Goal: Transaction & Acquisition: Purchase product/service

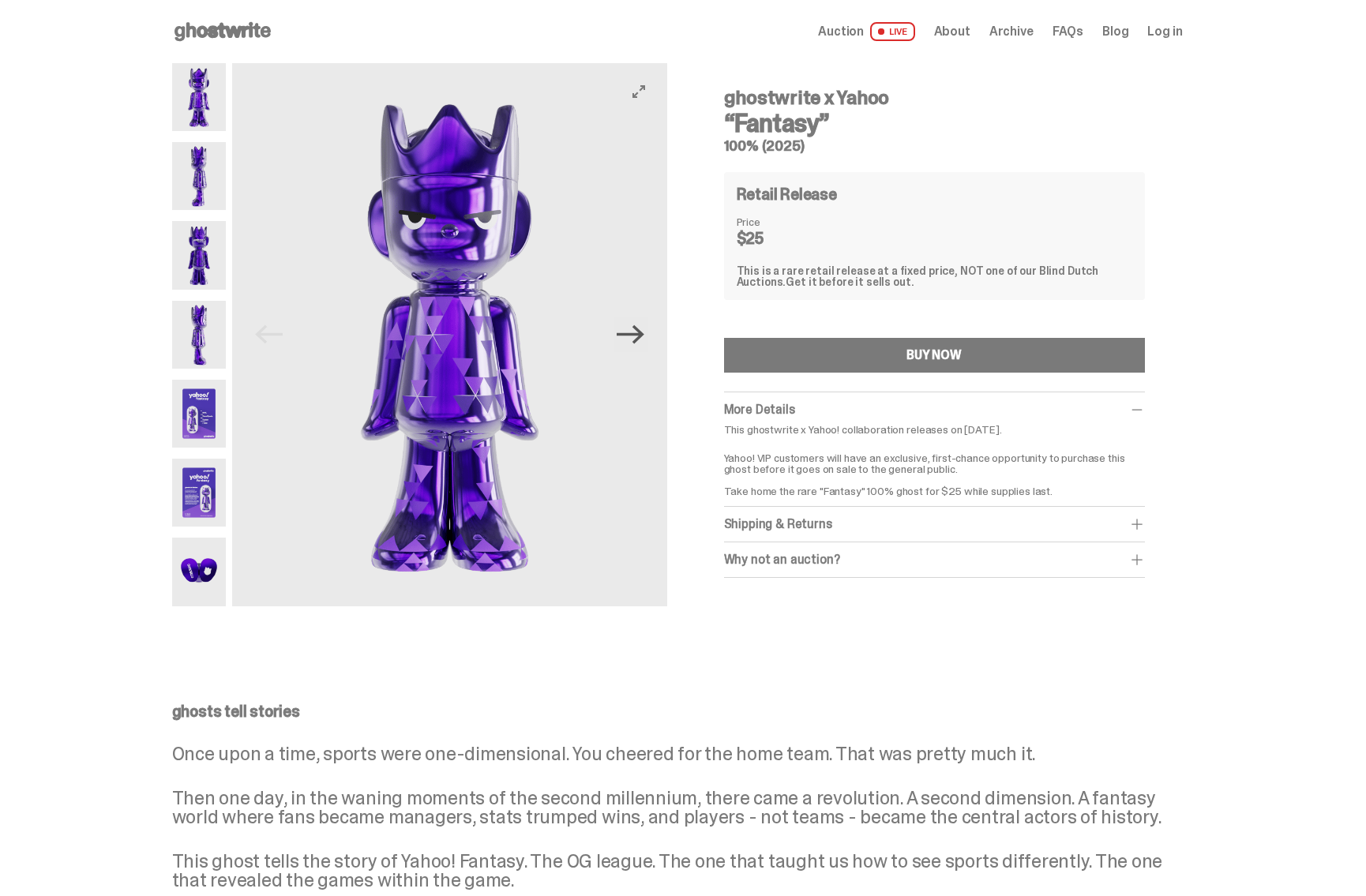
click at [642, 333] on icon "Next" at bounding box center [631, 335] width 28 height 28
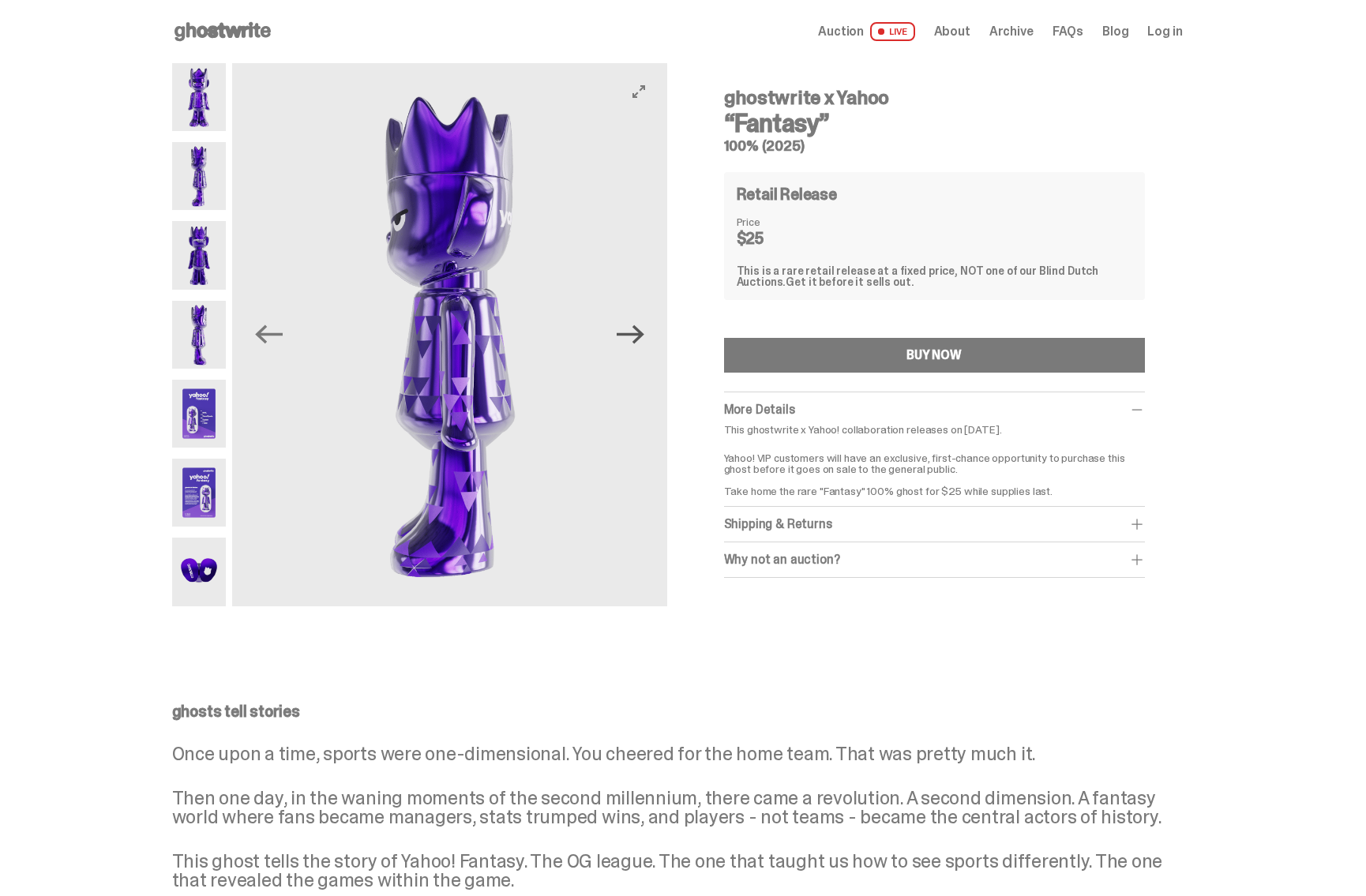
click at [642, 333] on icon "Next" at bounding box center [631, 335] width 28 height 28
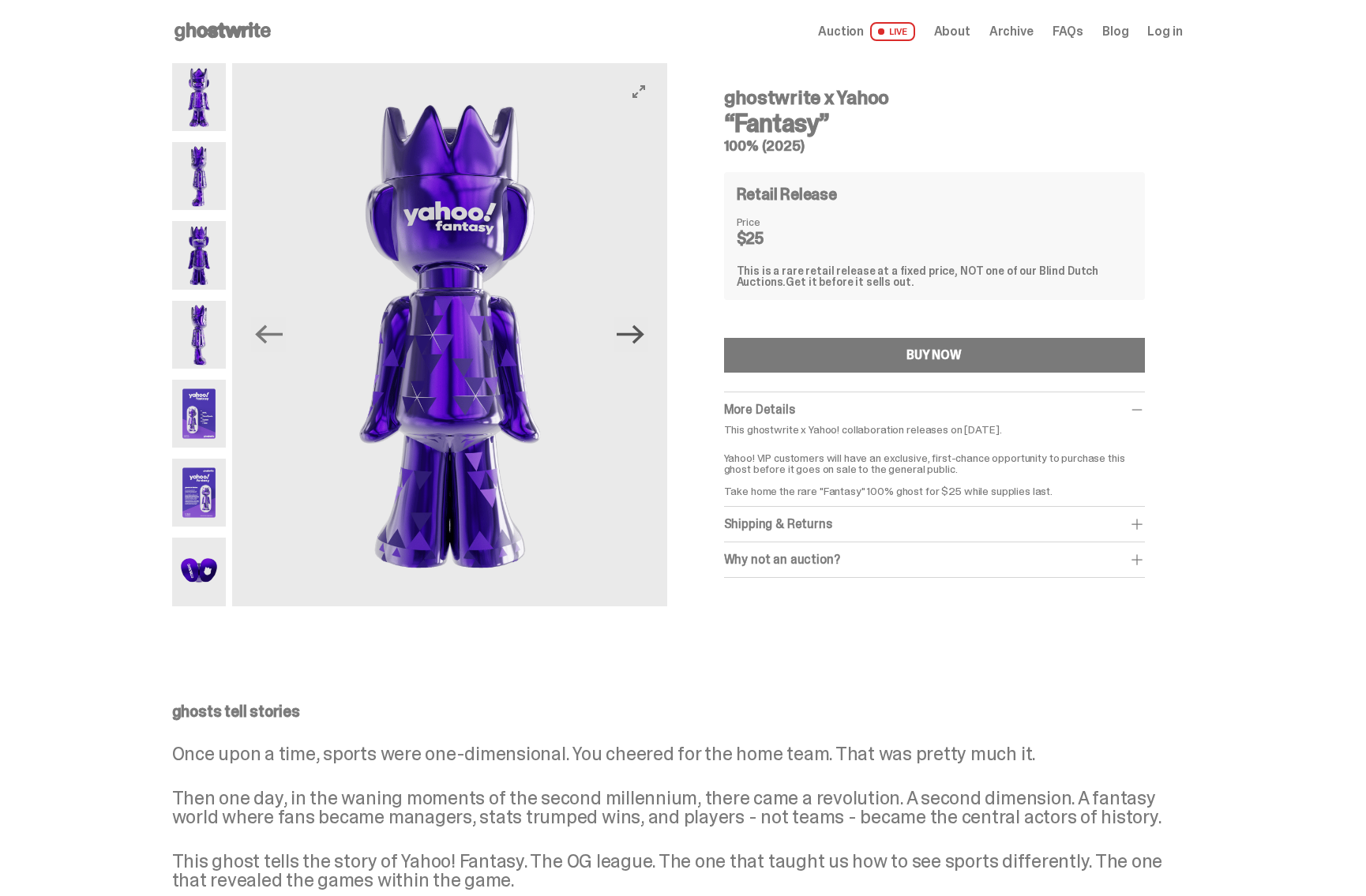
click at [642, 333] on icon "Next" at bounding box center [631, 335] width 28 height 28
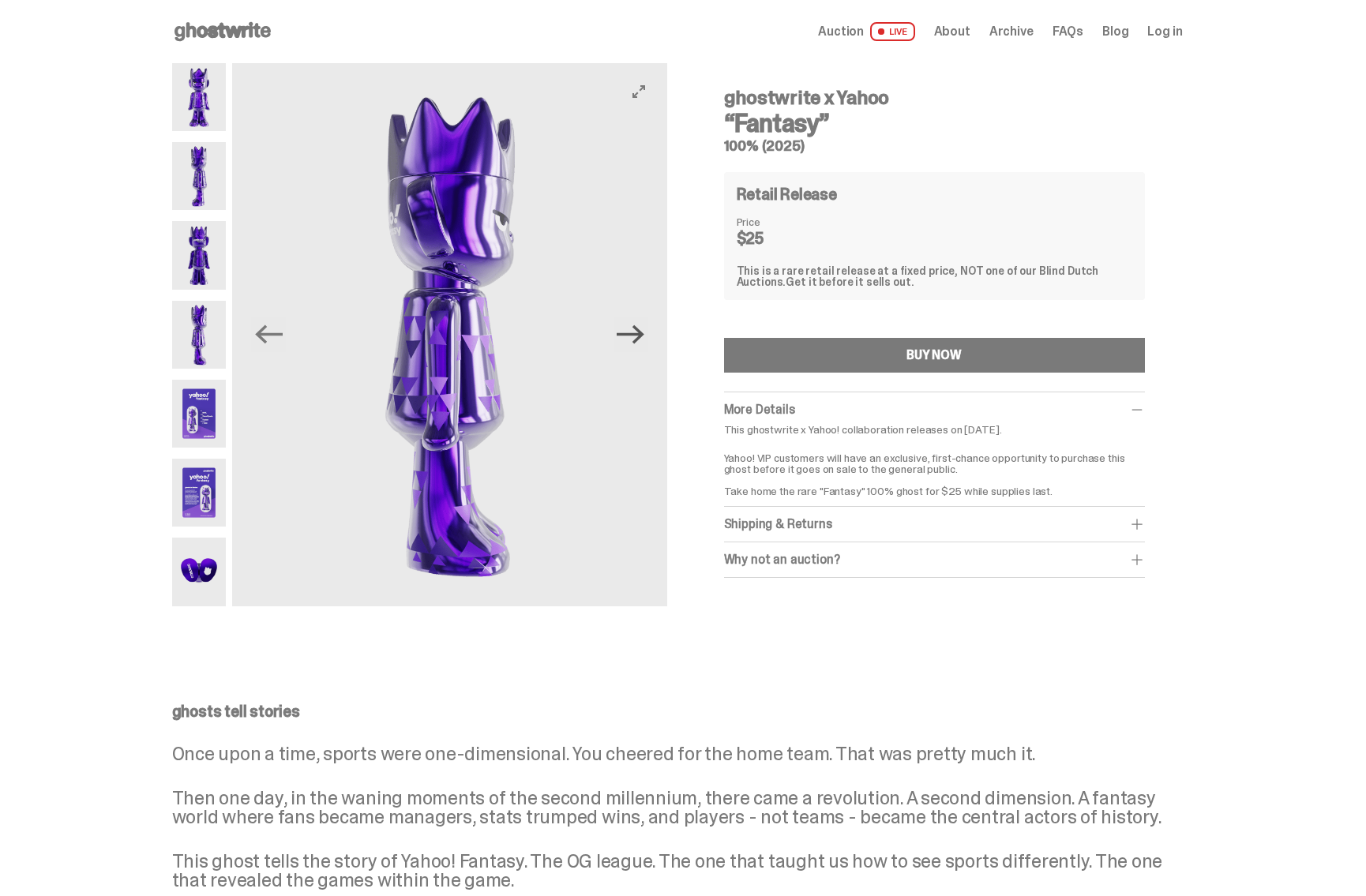
click at [642, 333] on icon "Next" at bounding box center [631, 335] width 28 height 28
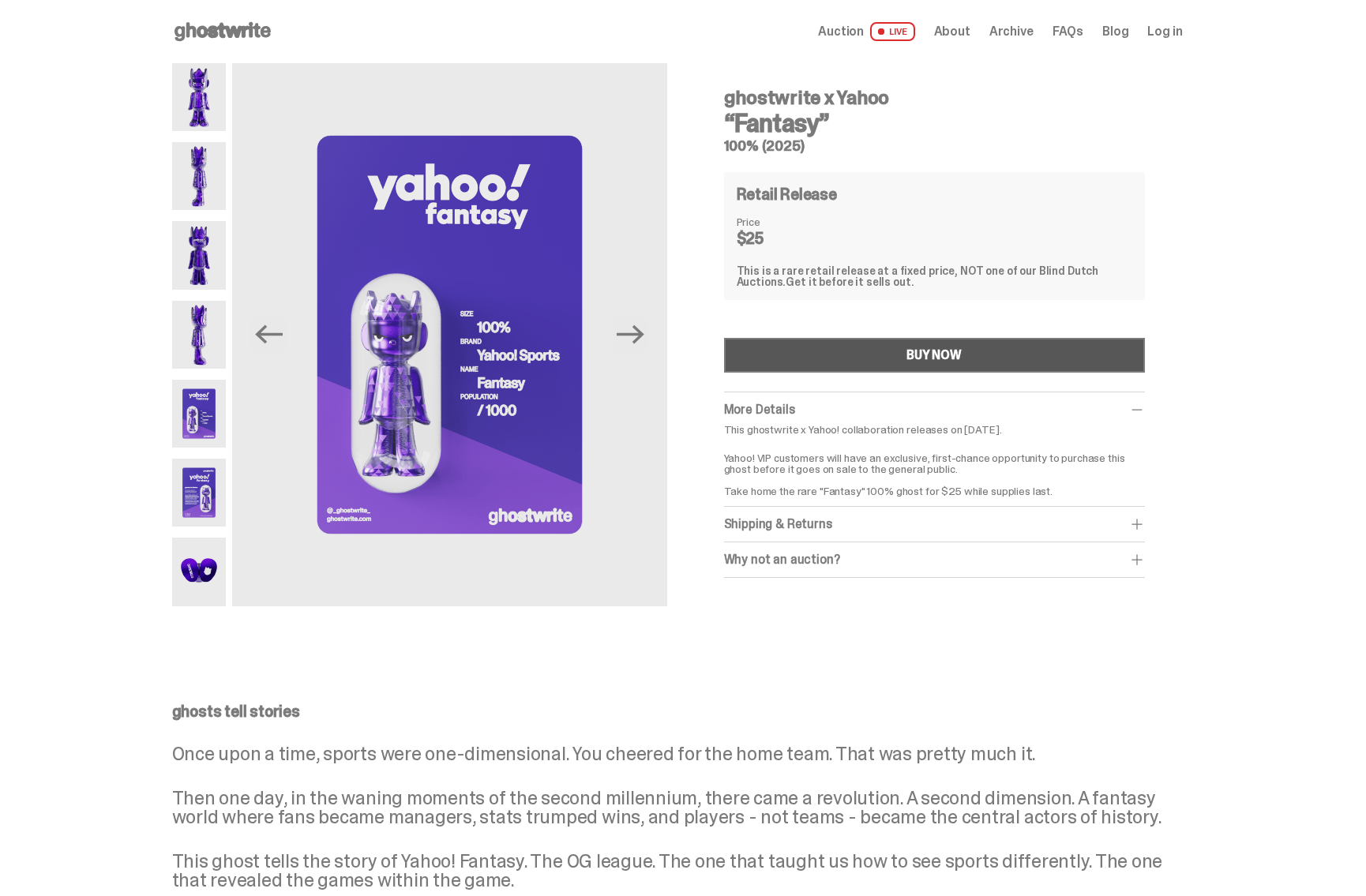
click at [886, 361] on button "BUY NOW" at bounding box center [934, 355] width 421 height 35
click at [641, 336] on icon "Next" at bounding box center [631, 335] width 28 height 28
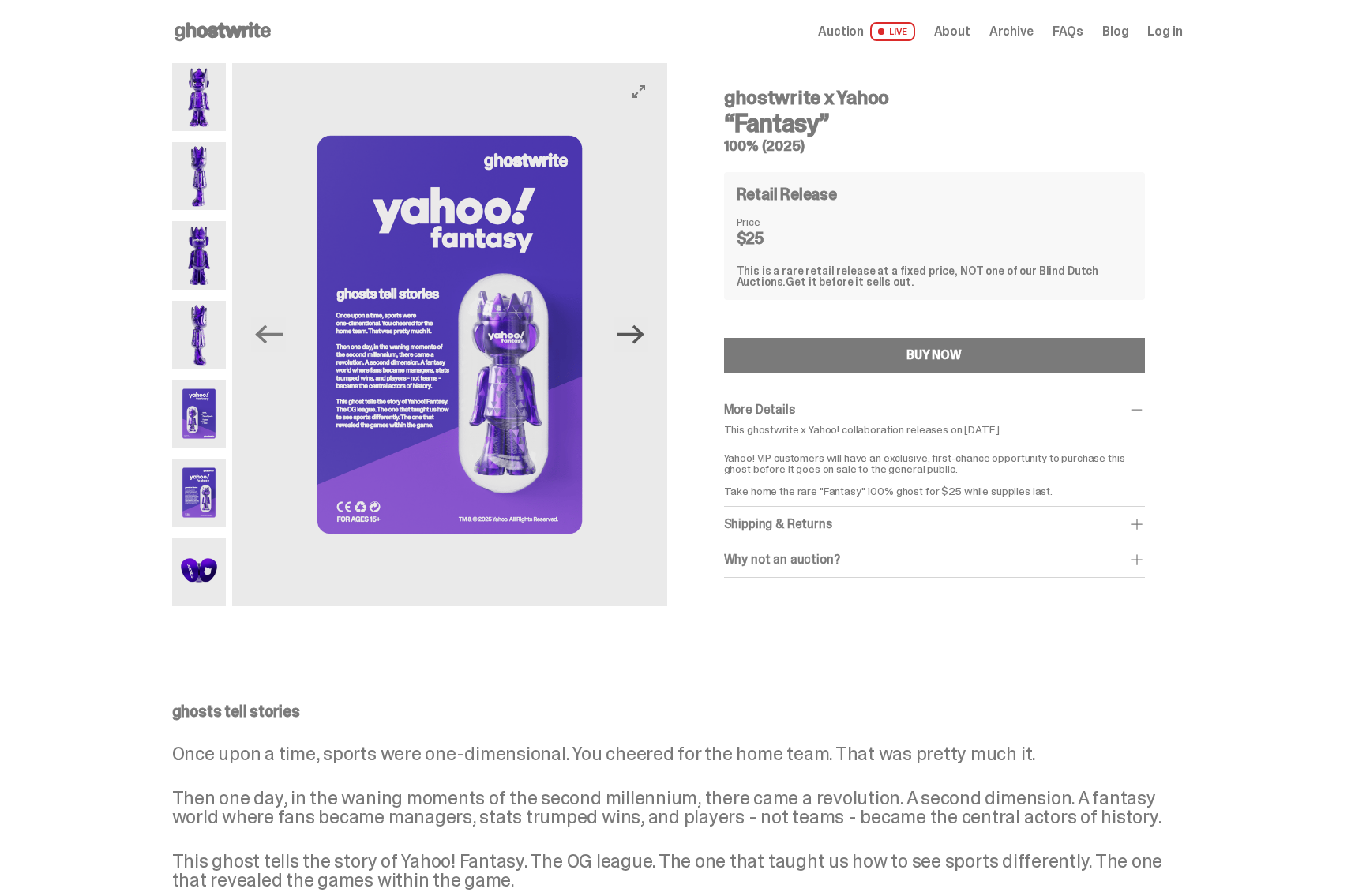
click at [641, 336] on icon "Next" at bounding box center [631, 335] width 28 height 28
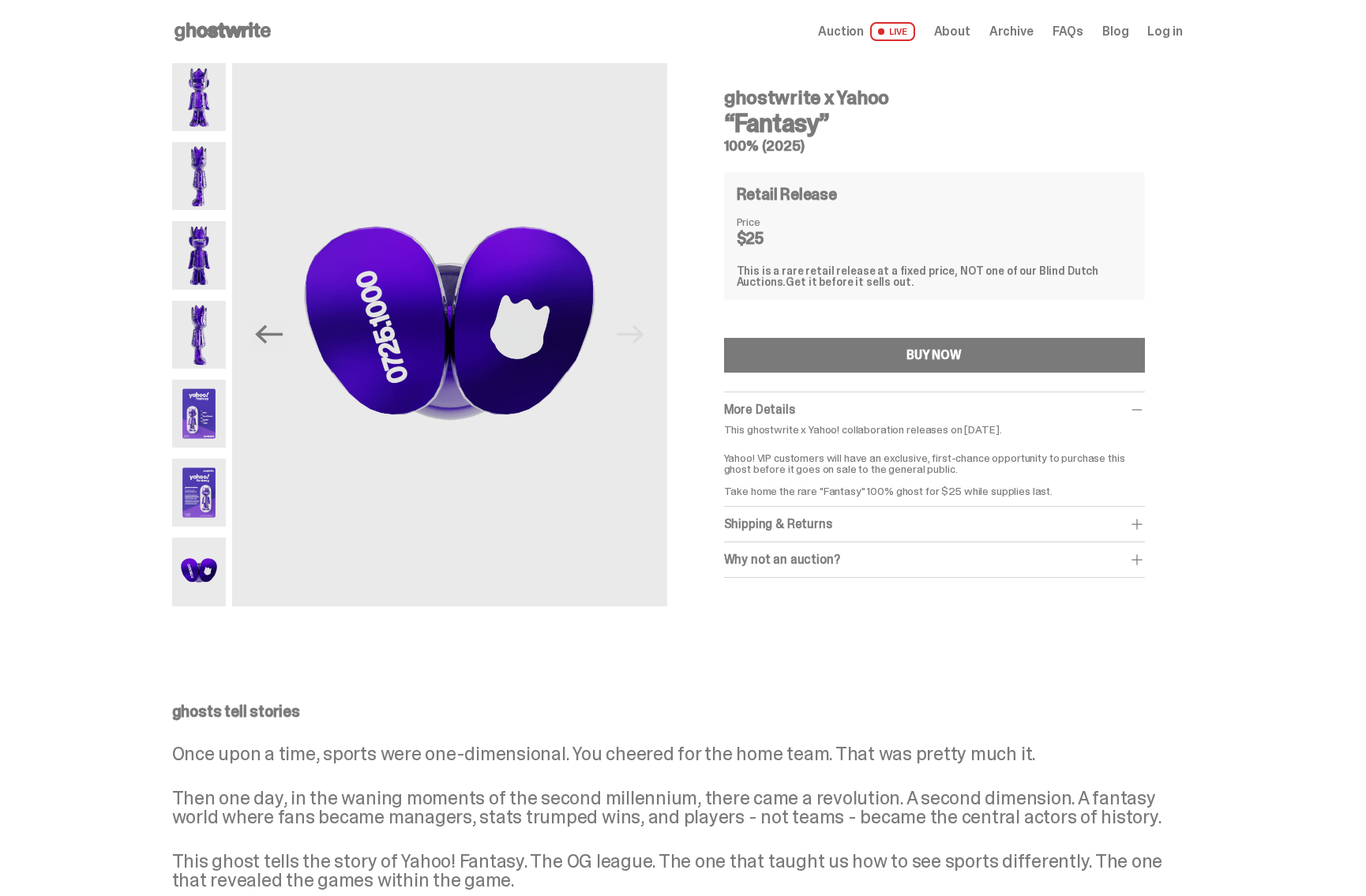
click at [233, 36] on icon at bounding box center [223, 31] width 101 height 25
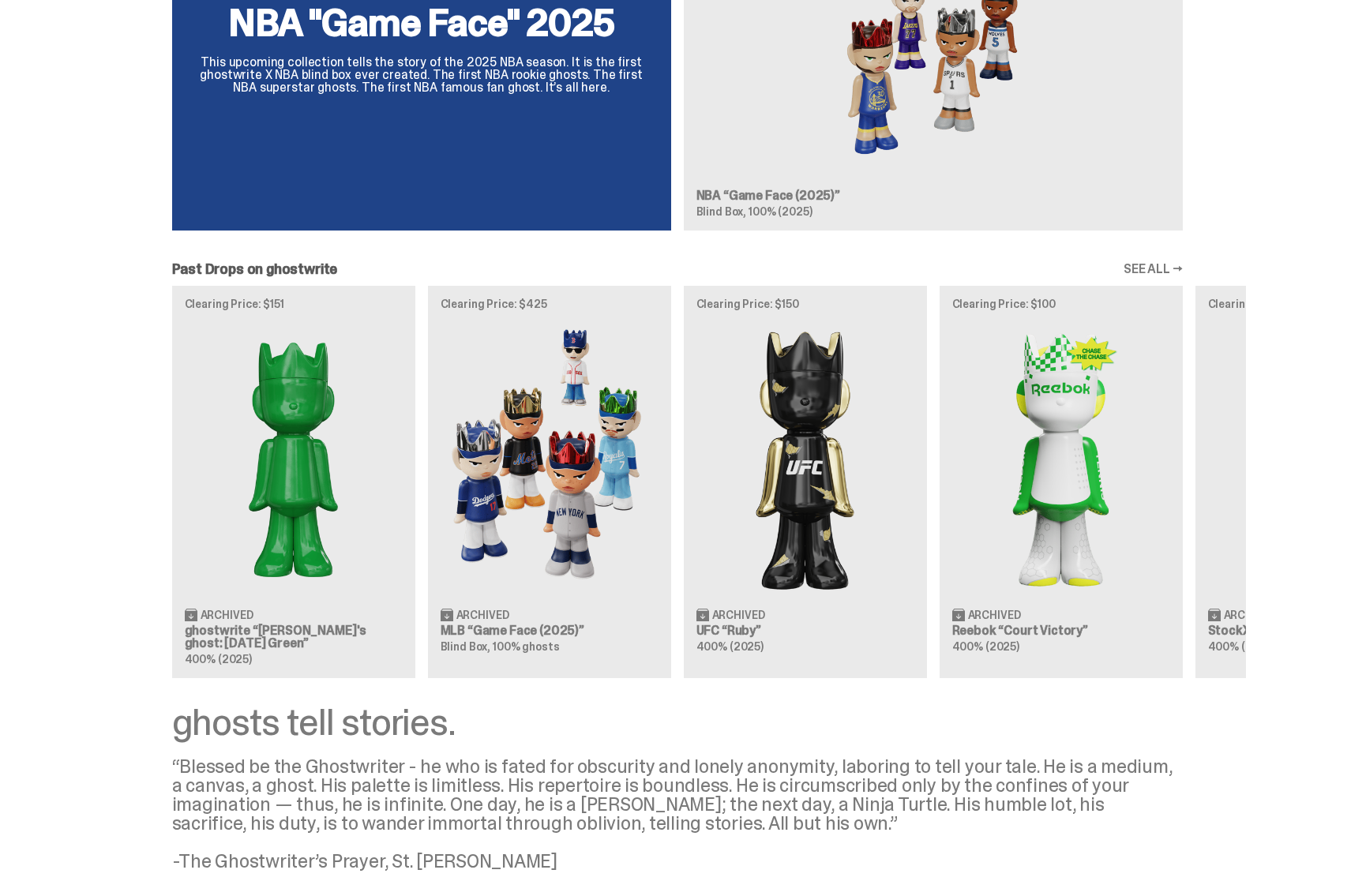
scroll to position [1695, 0]
